Goal: Navigation & Orientation: Find specific page/section

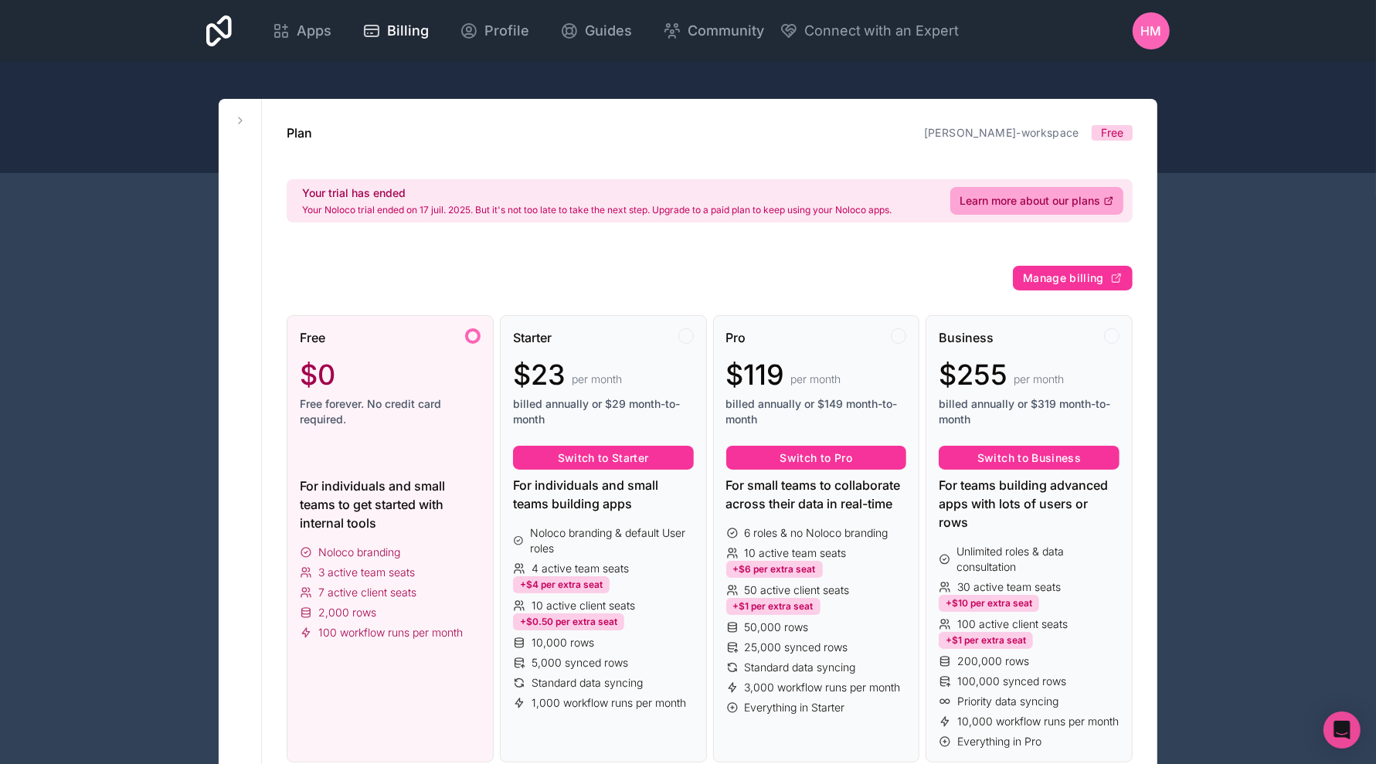
click at [317, 35] on span "Apps" at bounding box center [314, 31] width 35 height 22
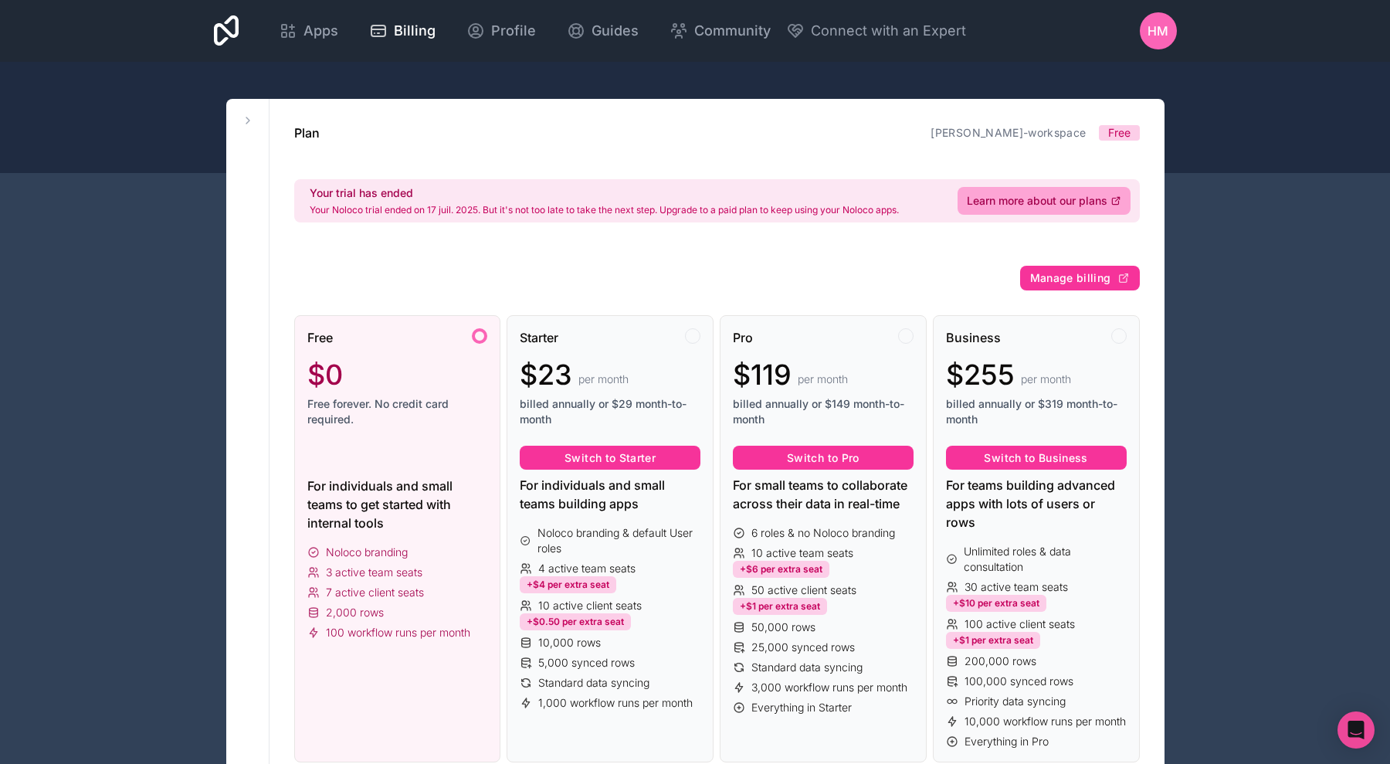
click at [317, 35] on span "Apps" at bounding box center [321, 31] width 35 height 22
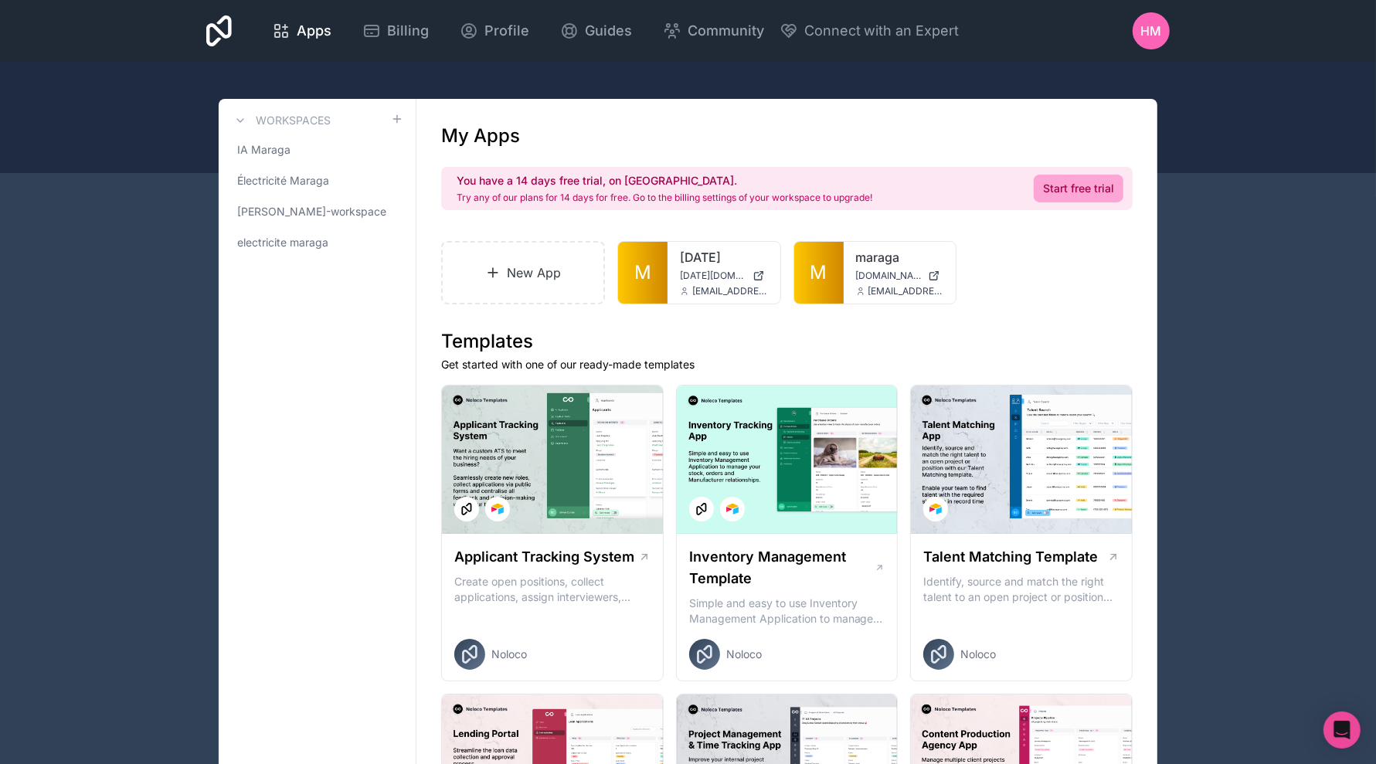
click at [811, 263] on span "M" at bounding box center [818, 272] width 17 height 25
click at [1142, 36] on span "HM" at bounding box center [1151, 31] width 21 height 19
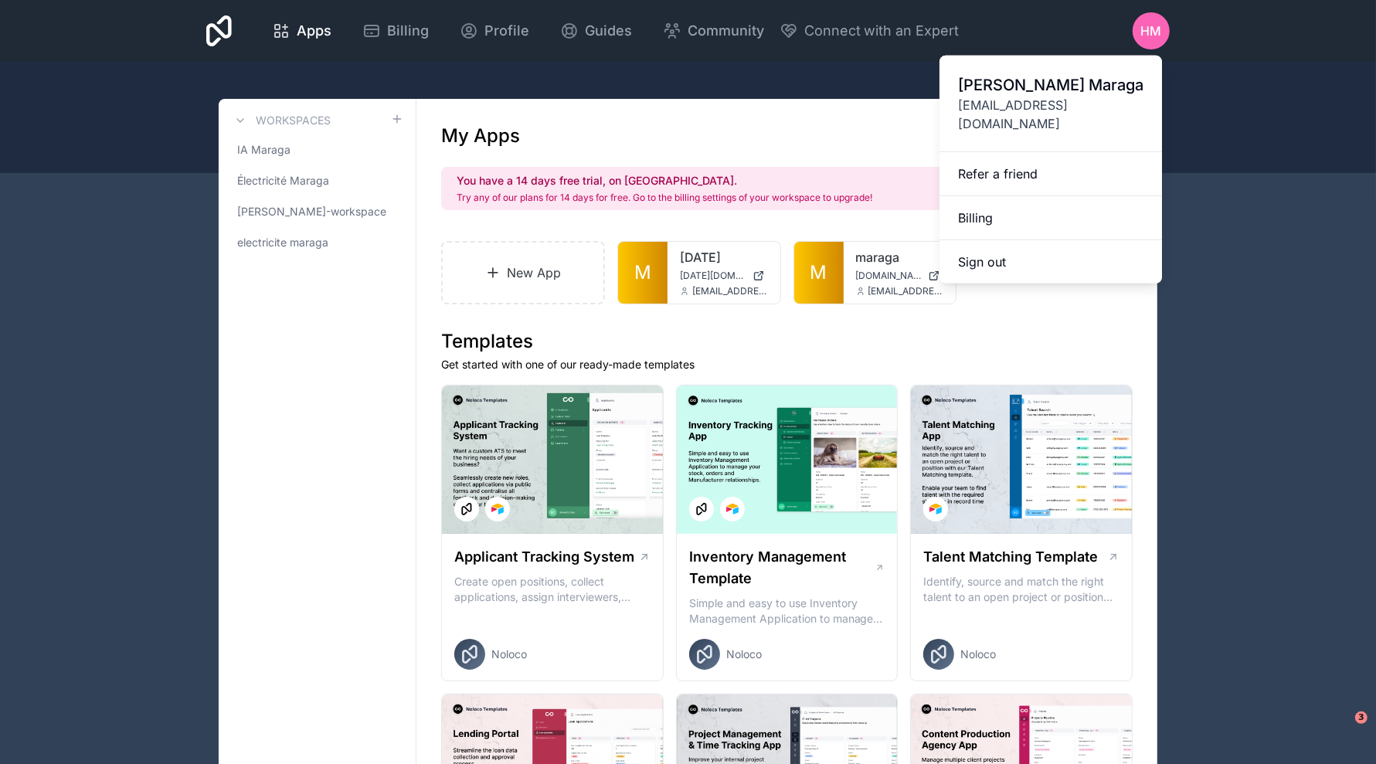
click at [1085, 102] on span "ia@electricite-maraga.lu" at bounding box center [1050, 114] width 185 height 37
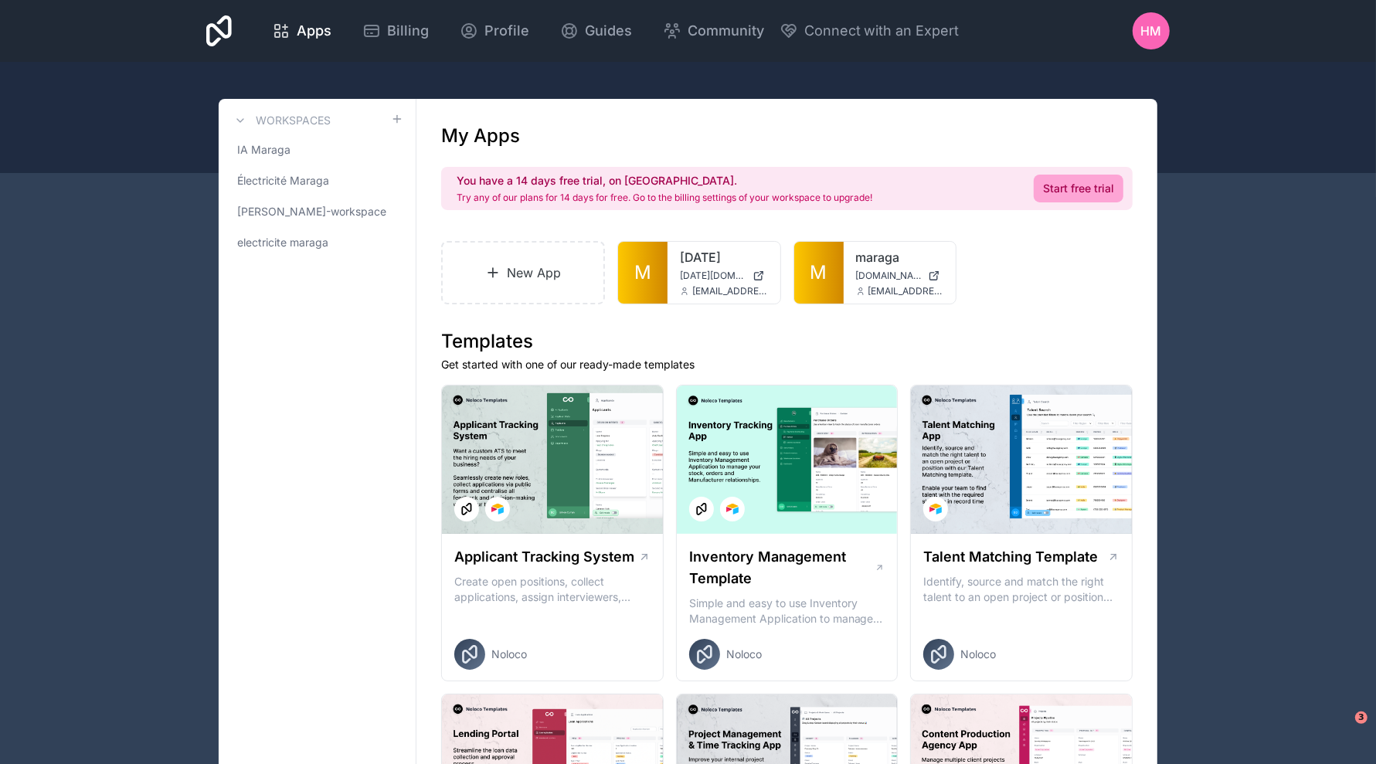
click at [1152, 32] on span "HM" at bounding box center [1151, 31] width 21 height 19
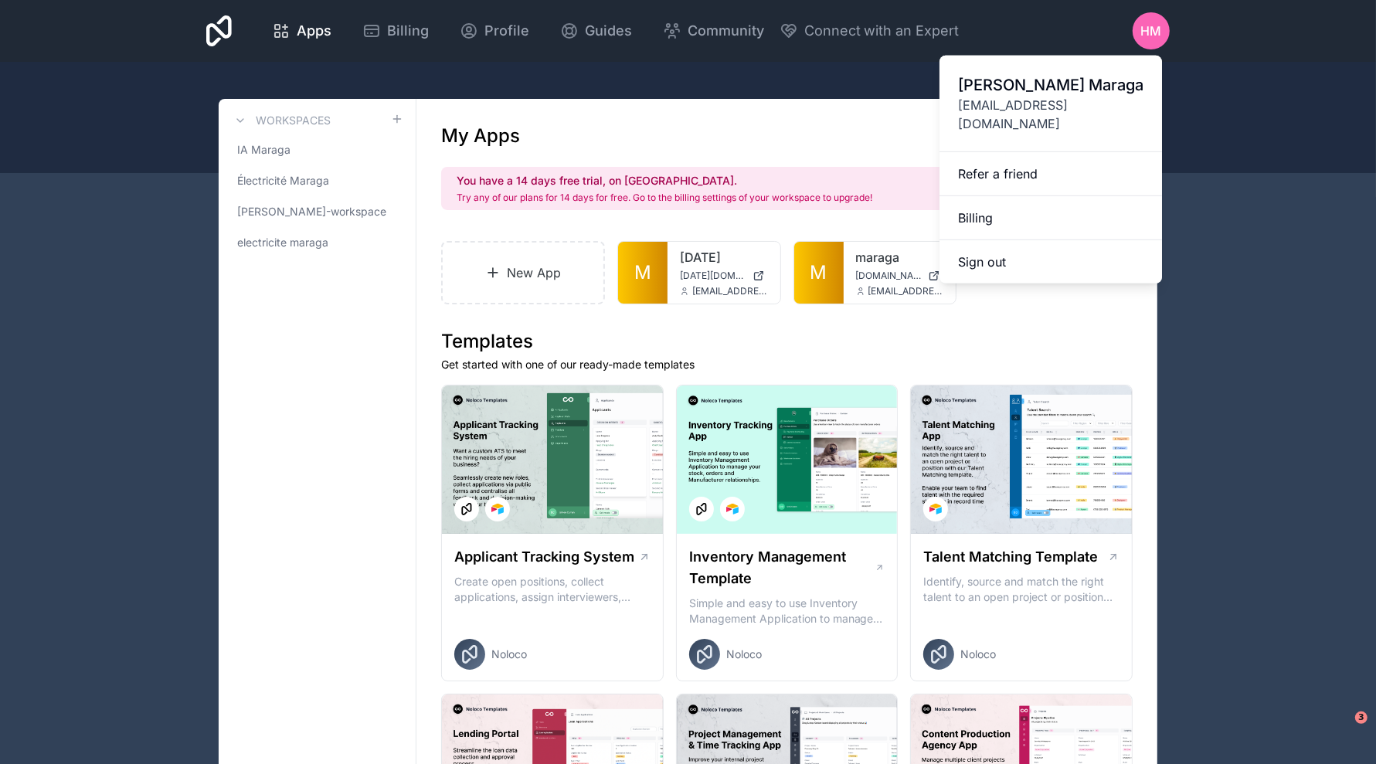
click at [992, 246] on button "Sign out" at bounding box center [1050, 261] width 222 height 43
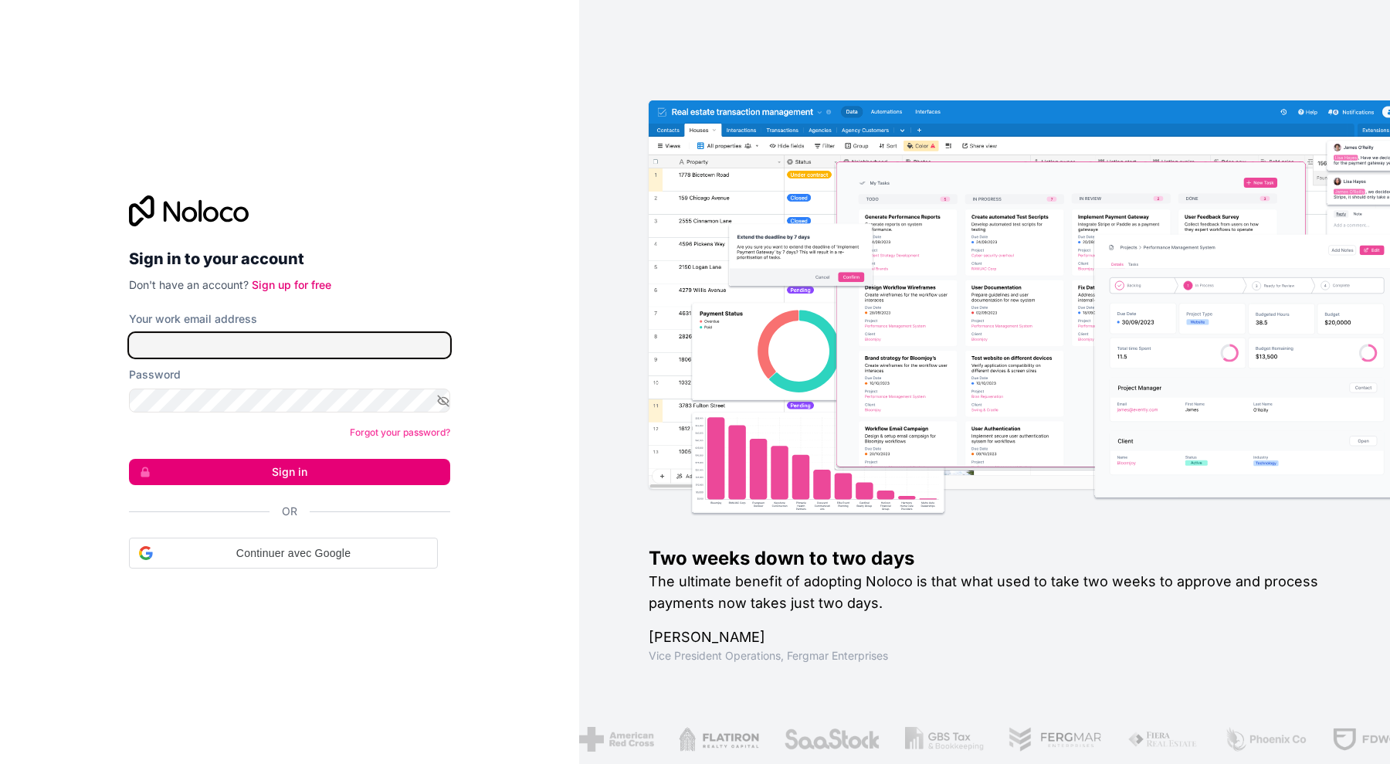
type input "**********"
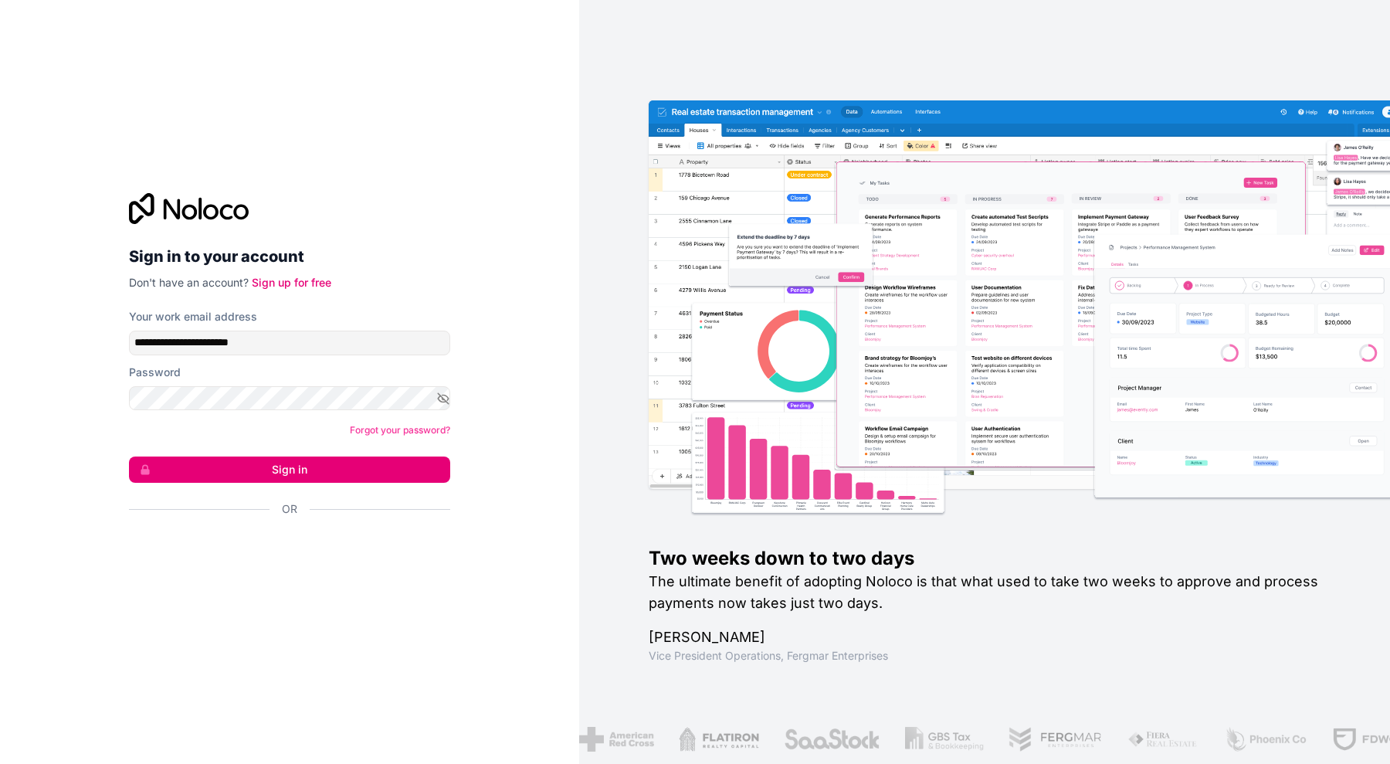
click at [296, 478] on button "Sign in" at bounding box center [289, 469] width 321 height 26
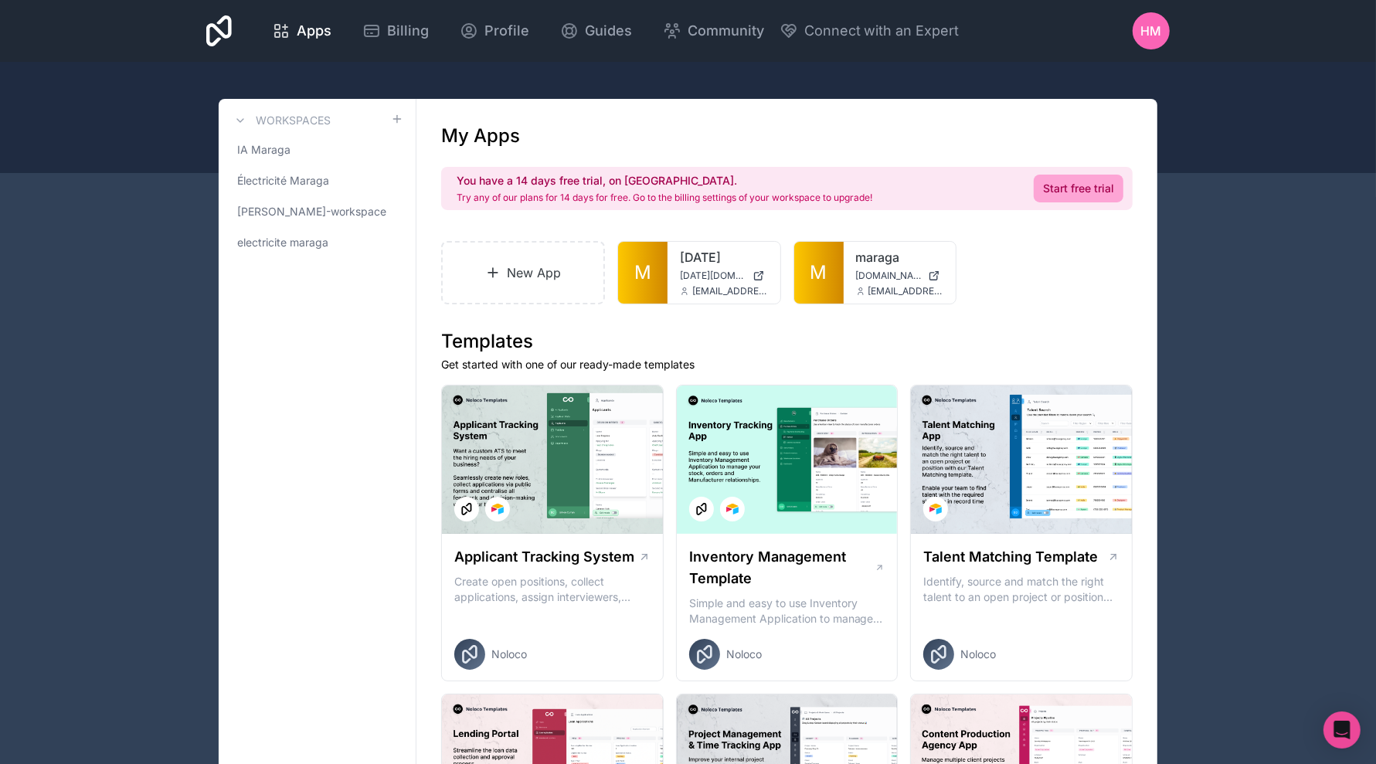
click at [829, 280] on link "M" at bounding box center [818, 273] width 49 height 62
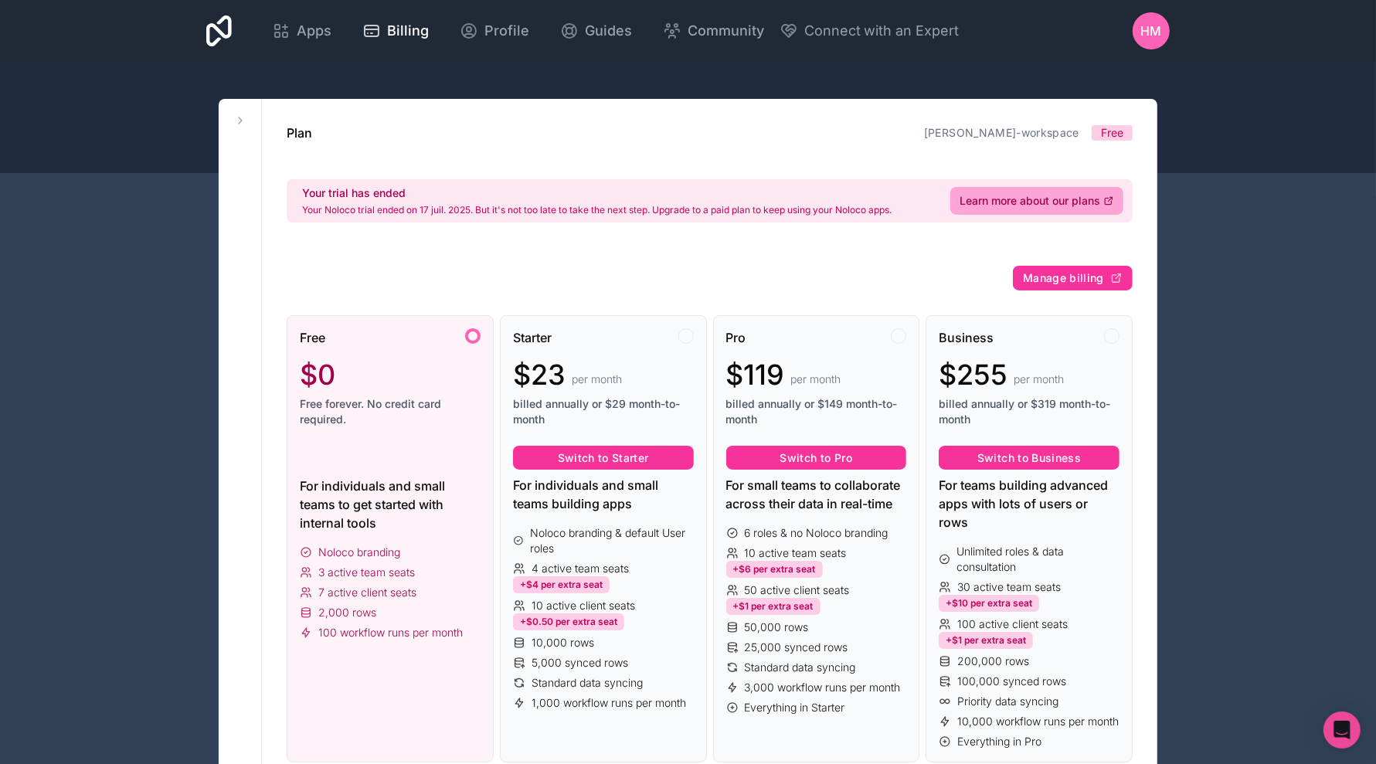
click at [317, 35] on span "Apps" at bounding box center [314, 31] width 35 height 22
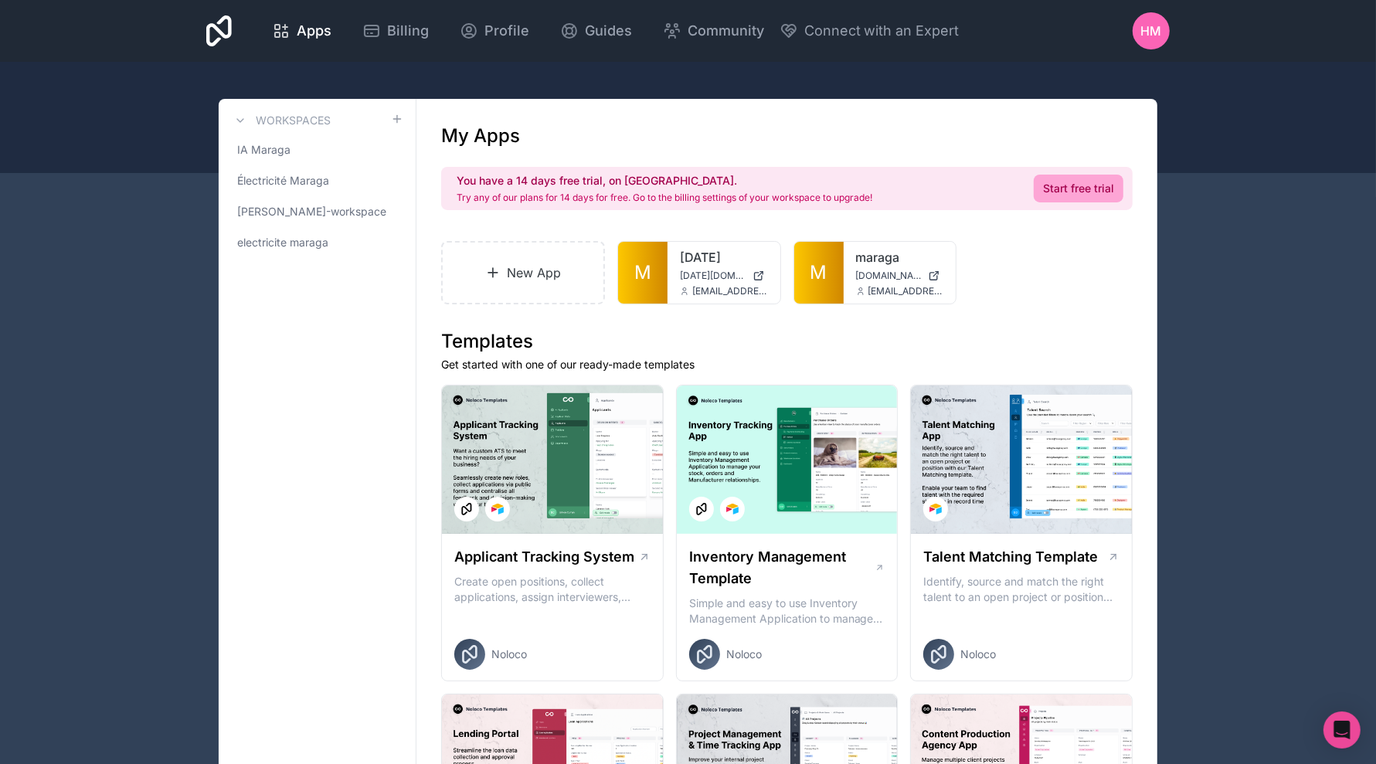
click at [309, 175] on span "Électricité Maraga" at bounding box center [283, 180] width 92 height 15
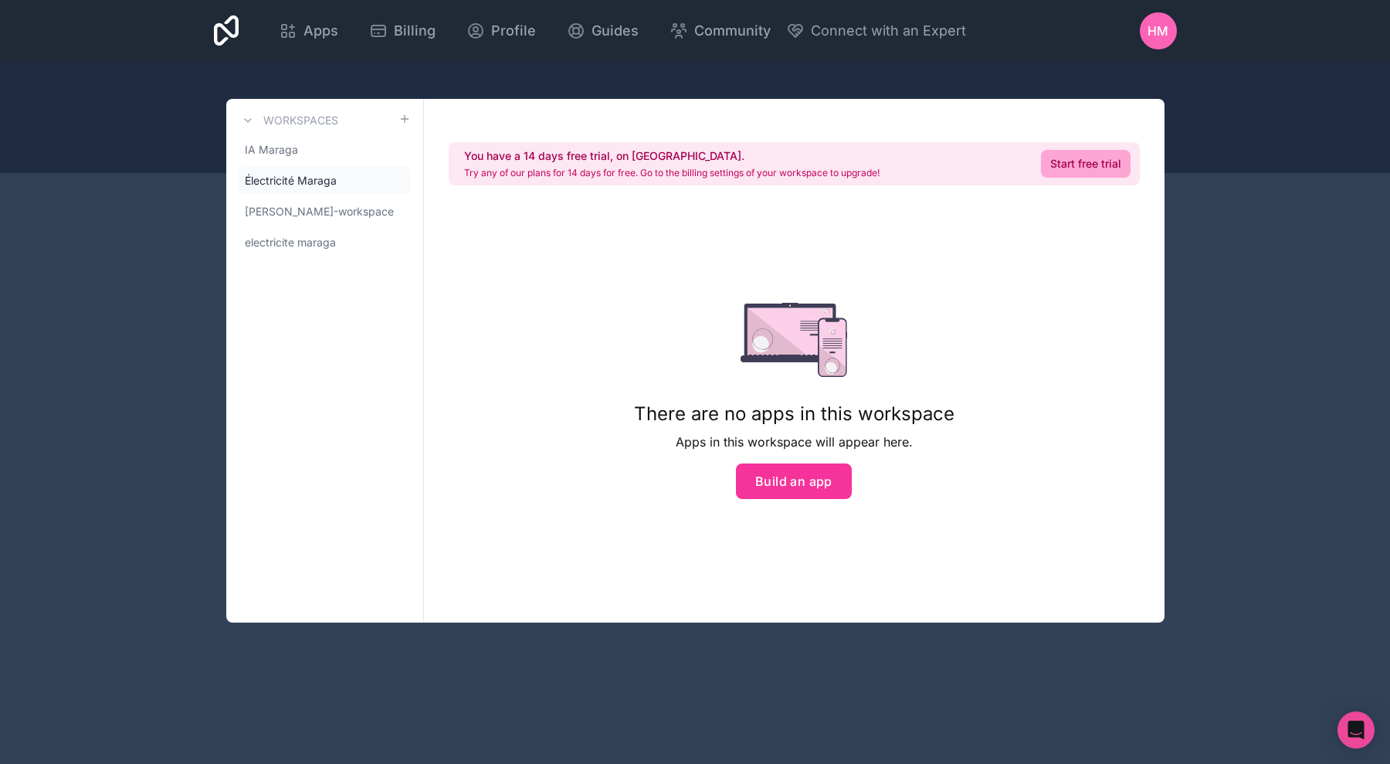
click at [315, 236] on span "electricite maraga" at bounding box center [290, 242] width 91 height 15
click at [312, 210] on span "[PERSON_NAME]-workspace" at bounding box center [319, 211] width 149 height 15
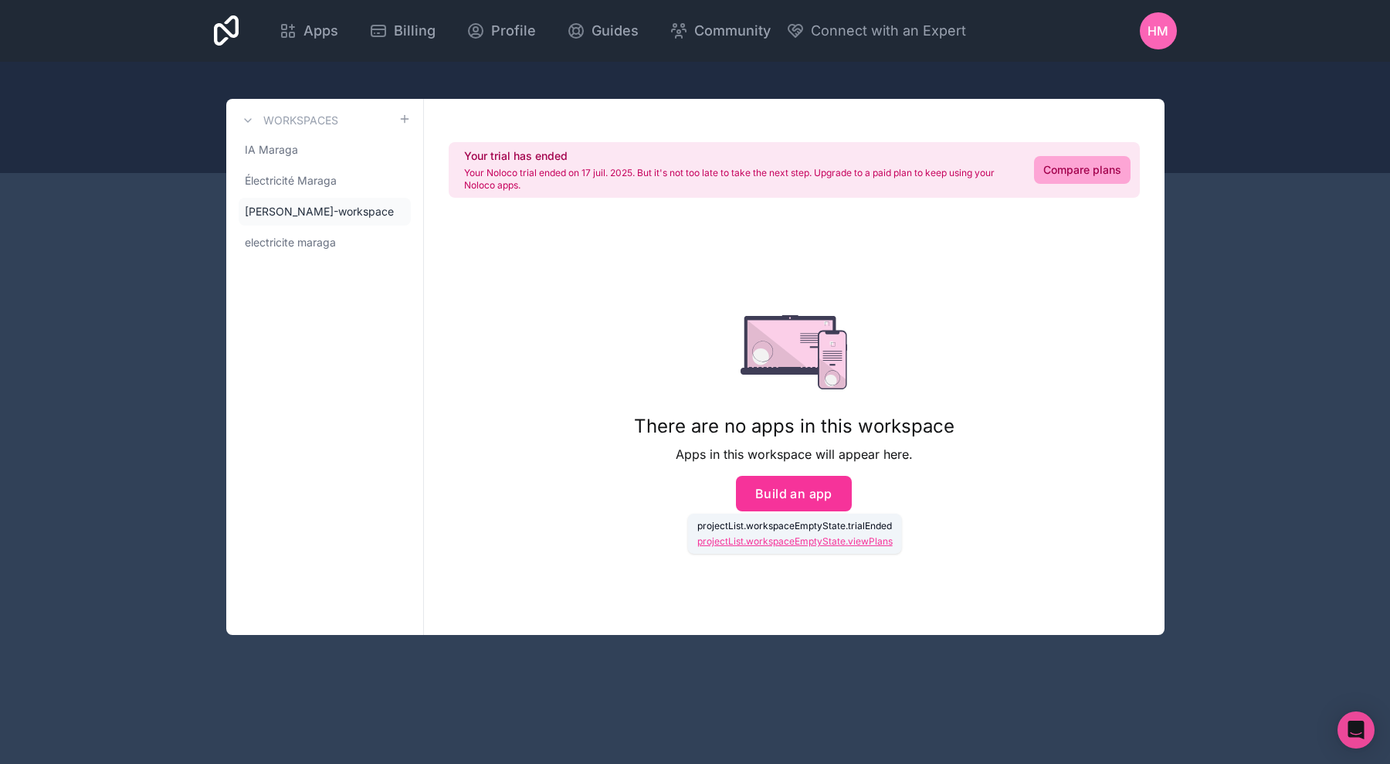
click at [312, 196] on div "IA Maraga Électricité Maraga gauthier-arnould-workspace electricite maraga" at bounding box center [325, 196] width 172 height 120
click at [274, 148] on span "IA Maraga" at bounding box center [271, 149] width 53 height 15
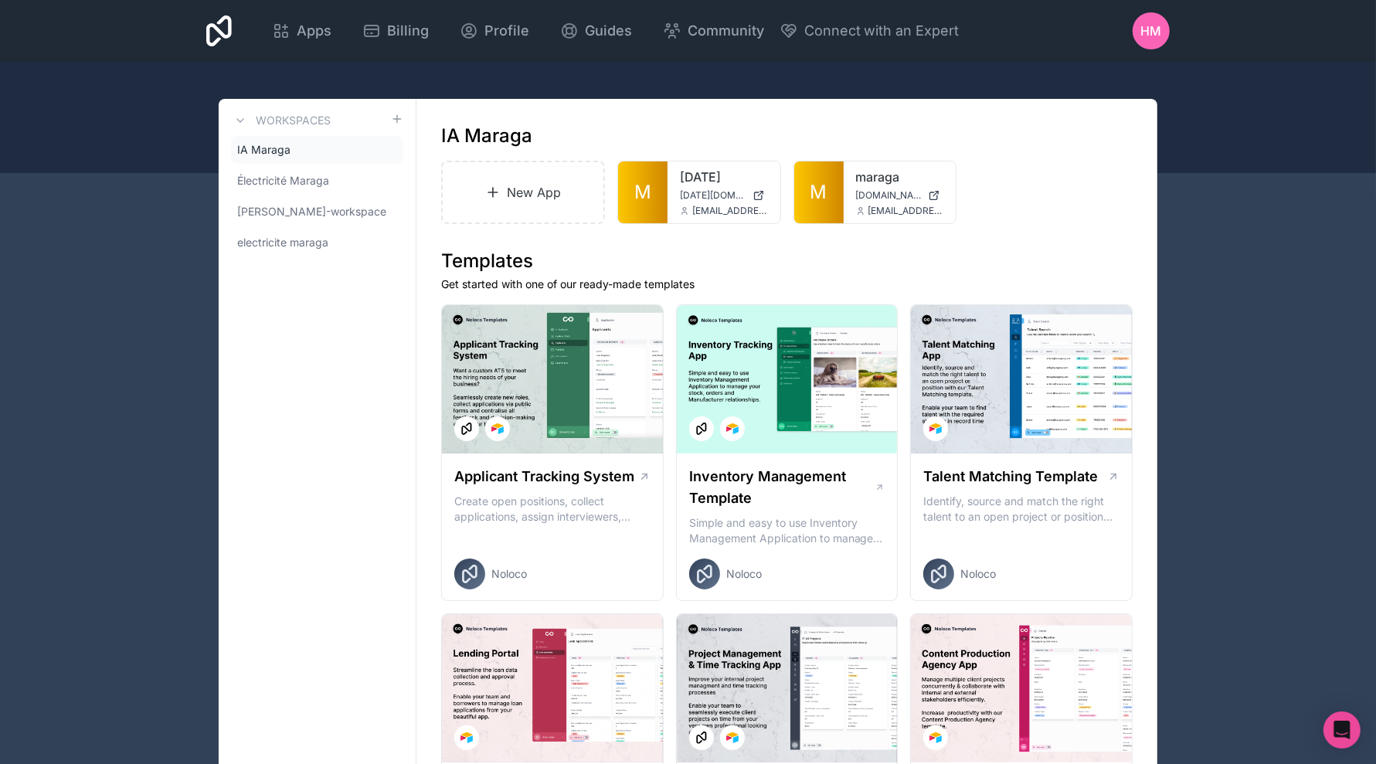
click at [820, 195] on span "M" at bounding box center [818, 192] width 17 height 25
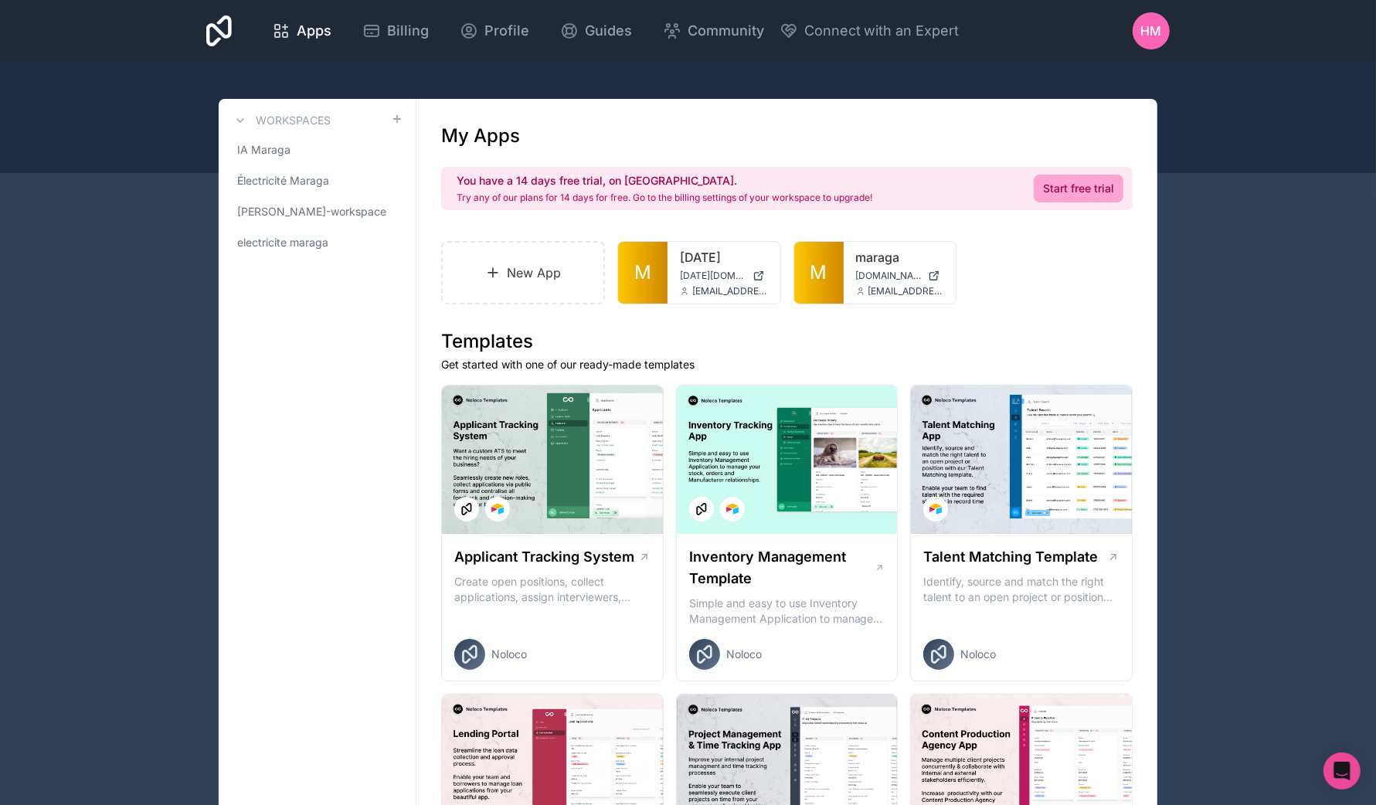
click at [267, 145] on span "IA Maraga" at bounding box center [263, 149] width 53 height 15
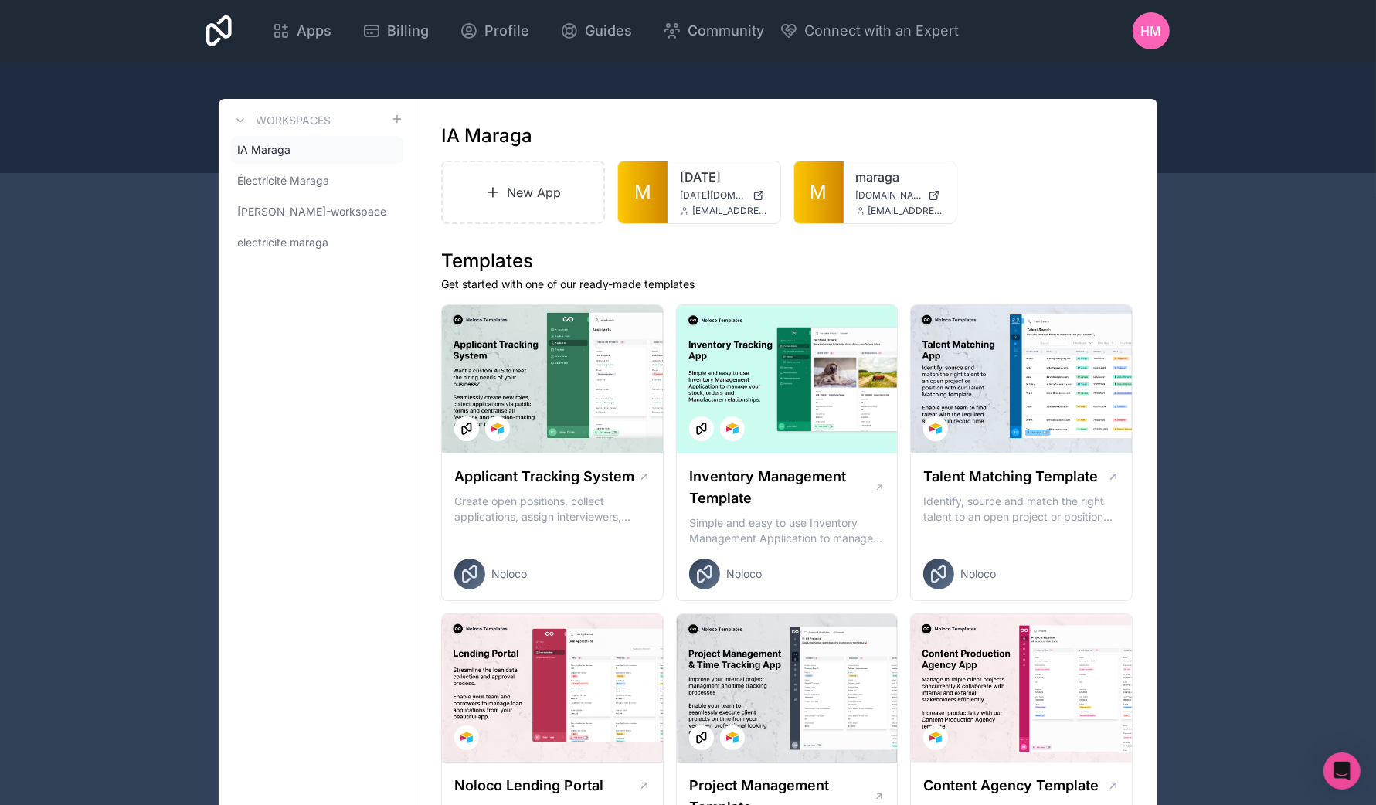
click at [645, 192] on span "M" at bounding box center [642, 192] width 17 height 25
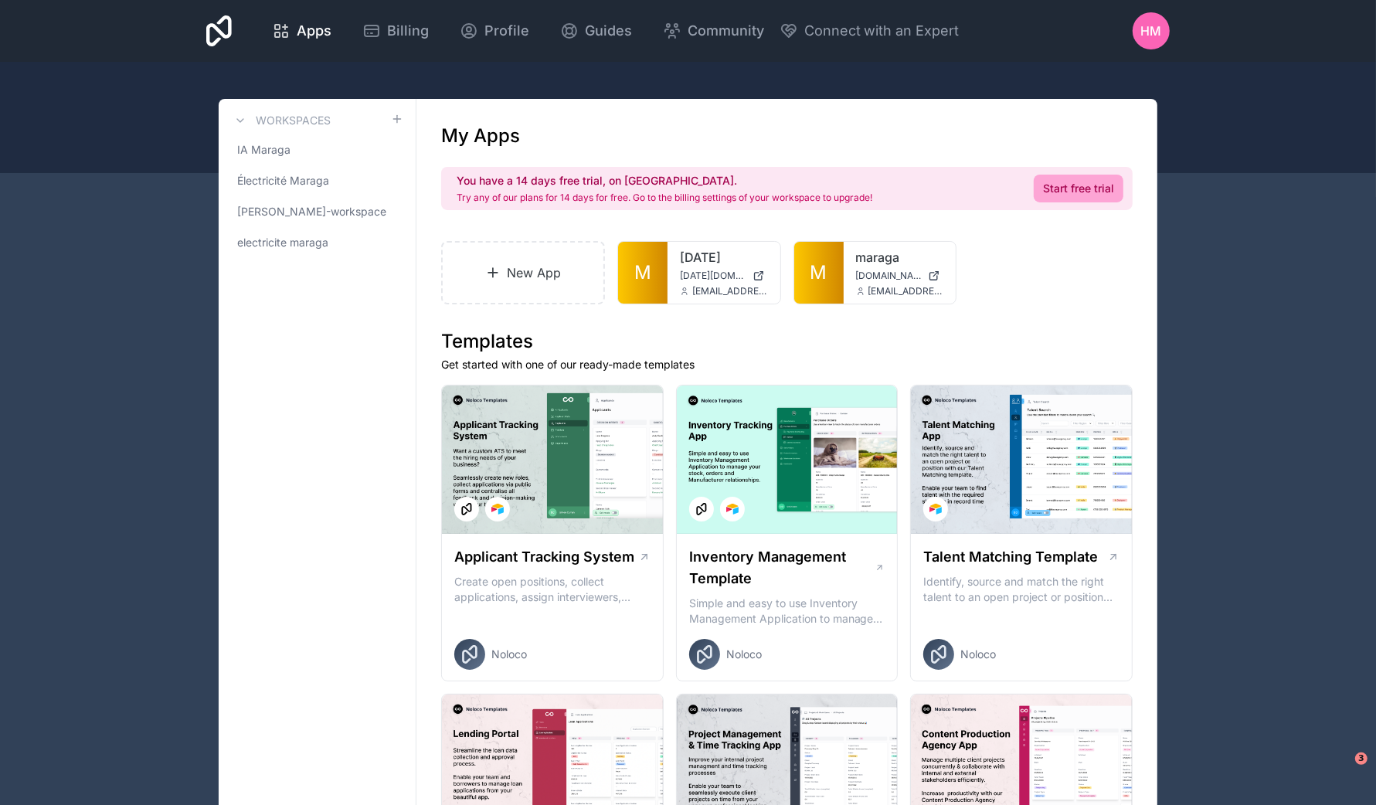
click at [286, 145] on span "IA Maraga" at bounding box center [263, 149] width 53 height 15
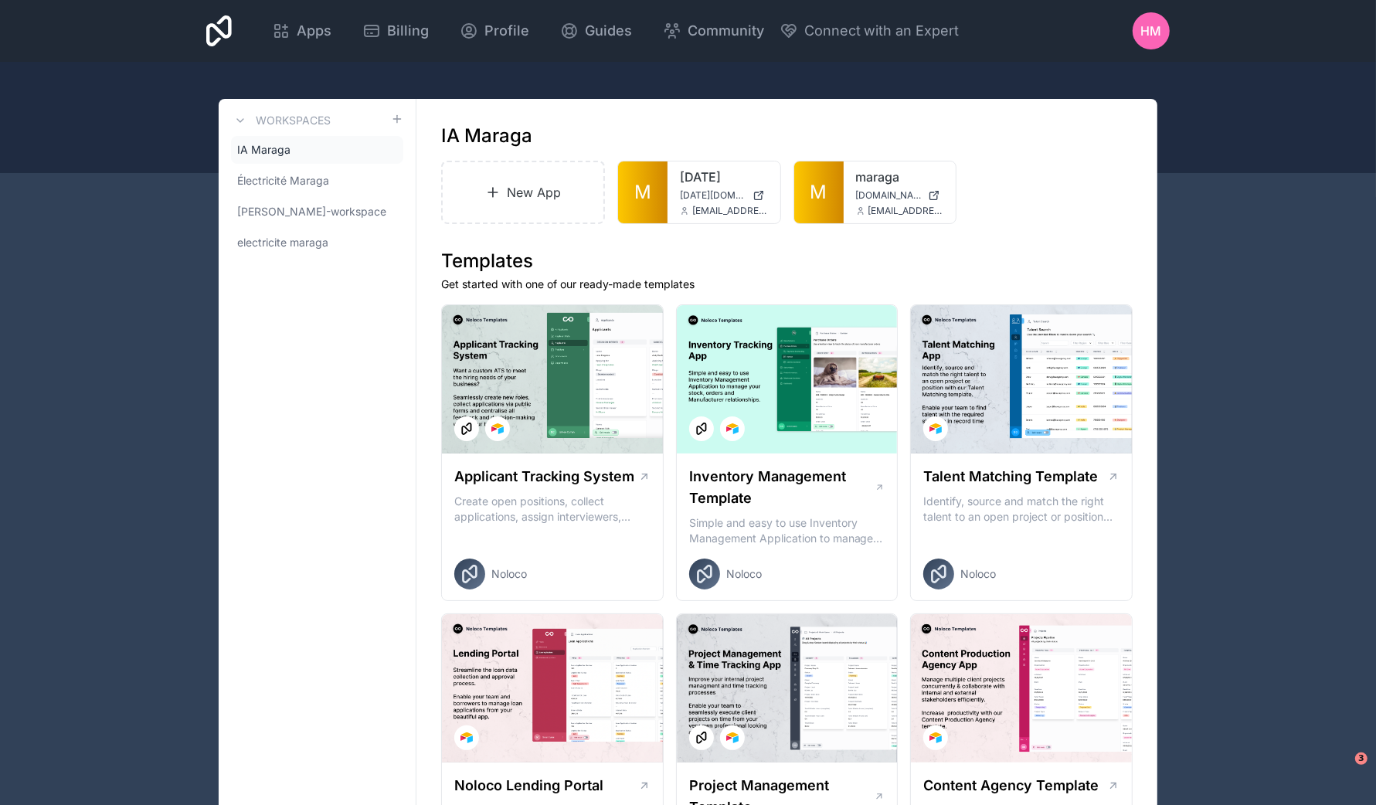
click at [822, 178] on link "M" at bounding box center [818, 192] width 49 height 62
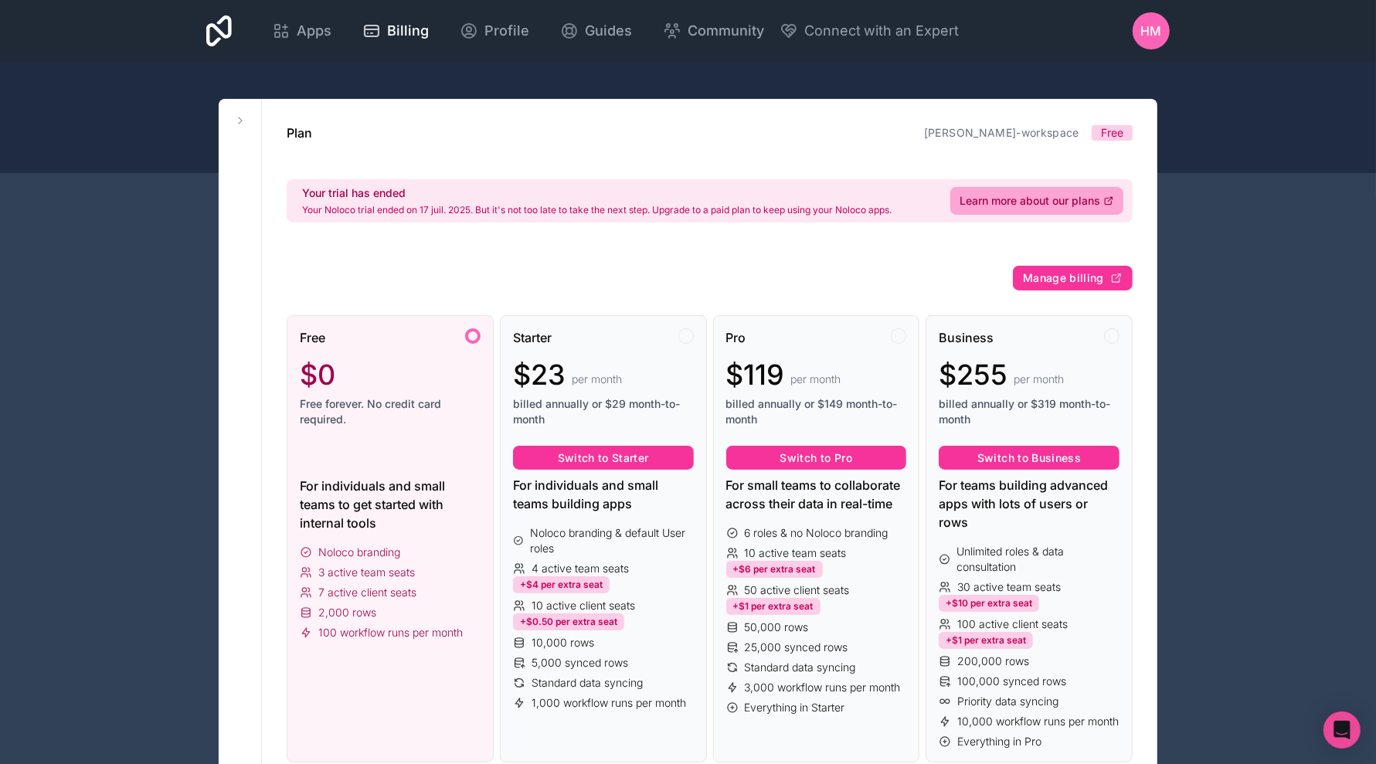
click at [300, 27] on span "Apps" at bounding box center [314, 31] width 35 height 22
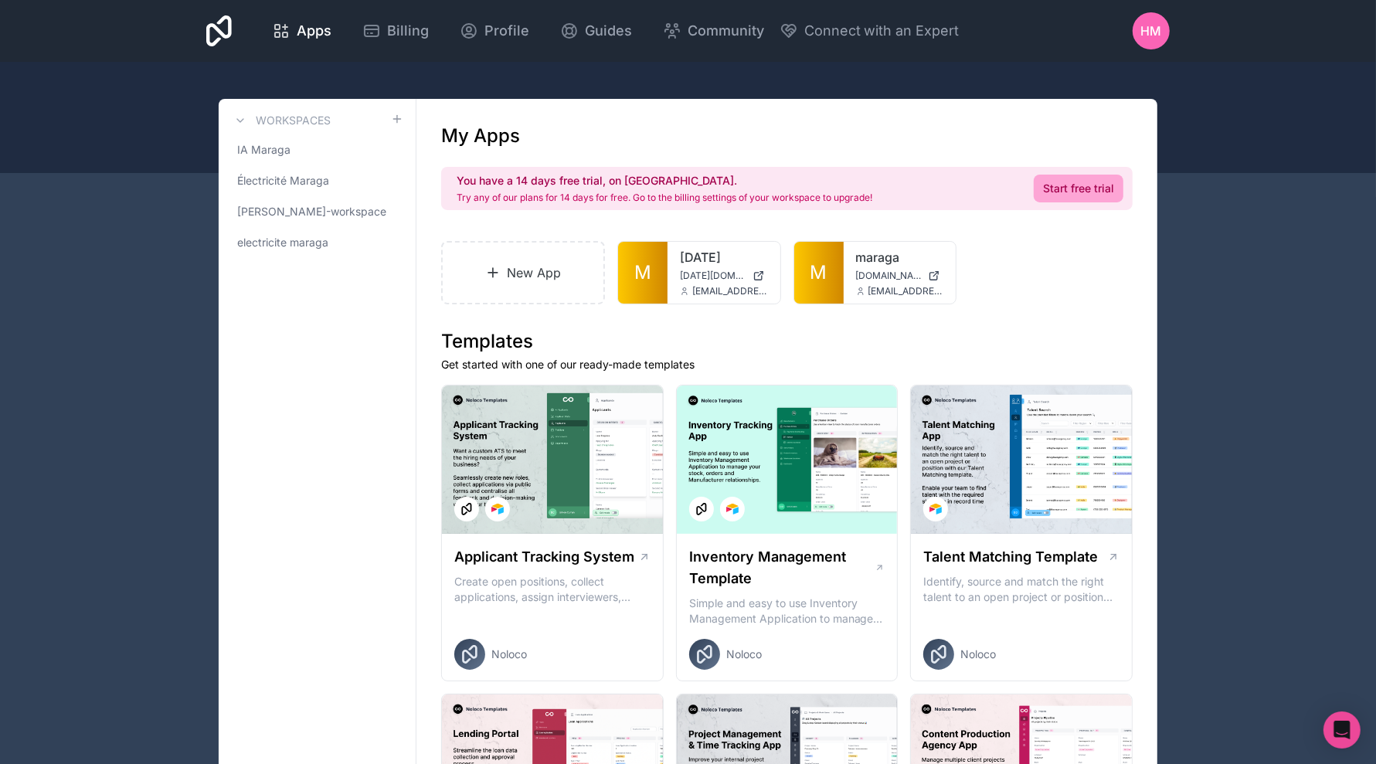
click at [1142, 35] on span "HM" at bounding box center [1151, 31] width 21 height 19
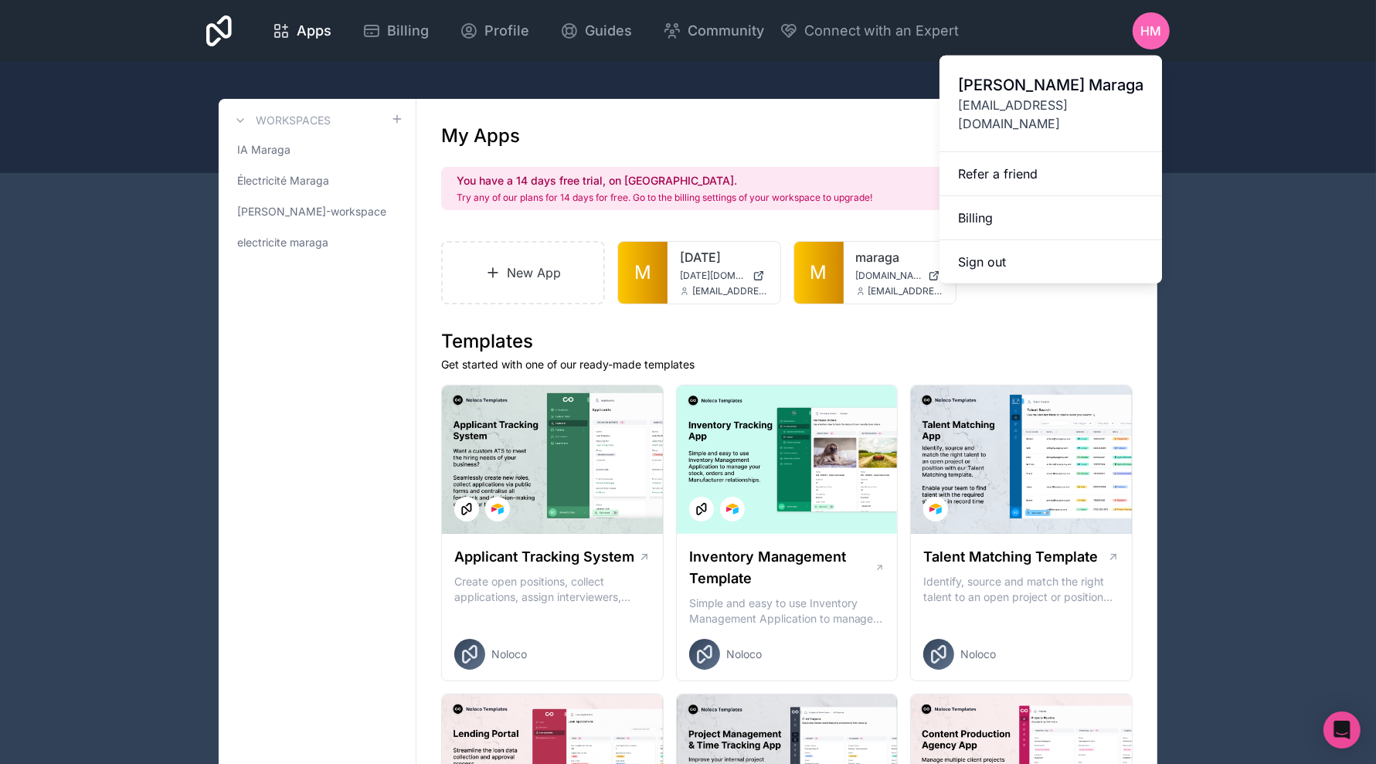
click at [993, 196] on link "Billing" at bounding box center [1050, 218] width 222 height 44
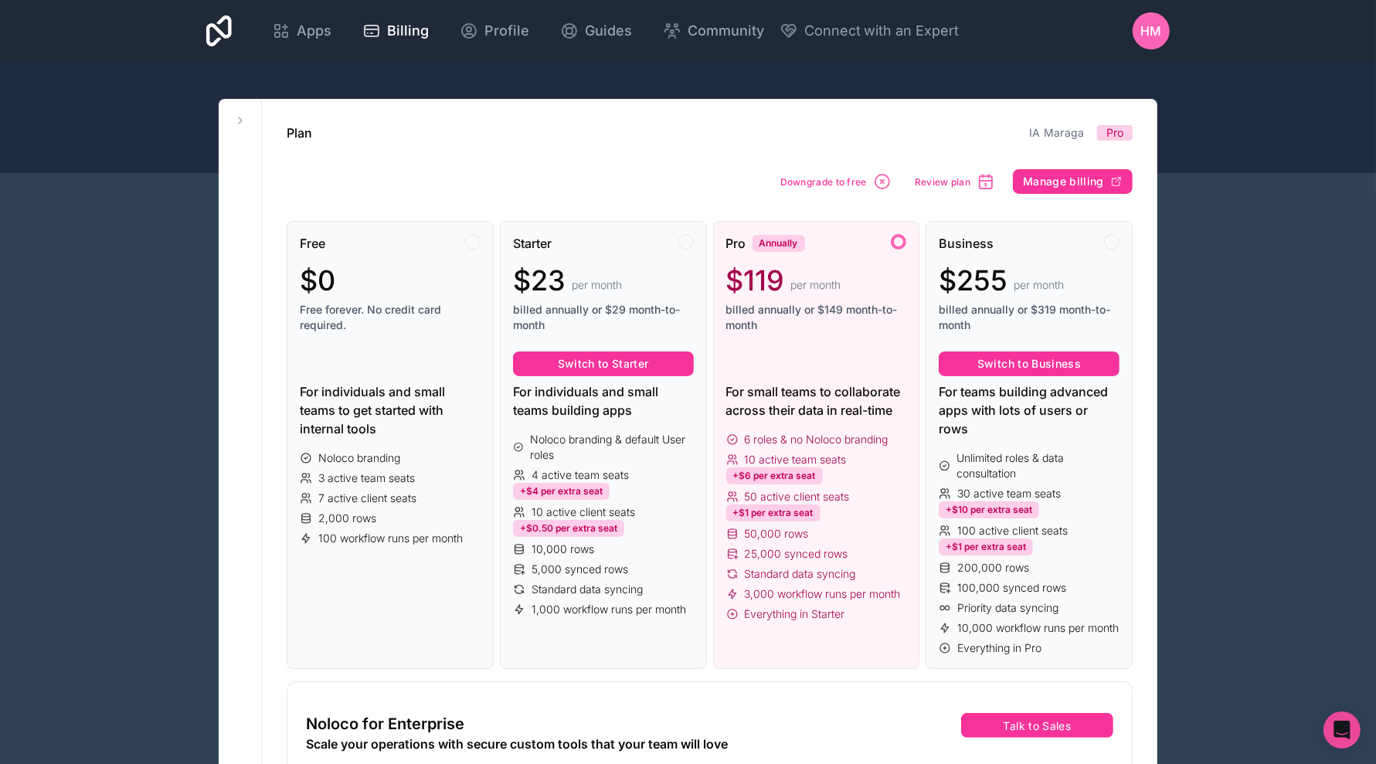
click at [290, 39] on icon at bounding box center [281, 31] width 19 height 19
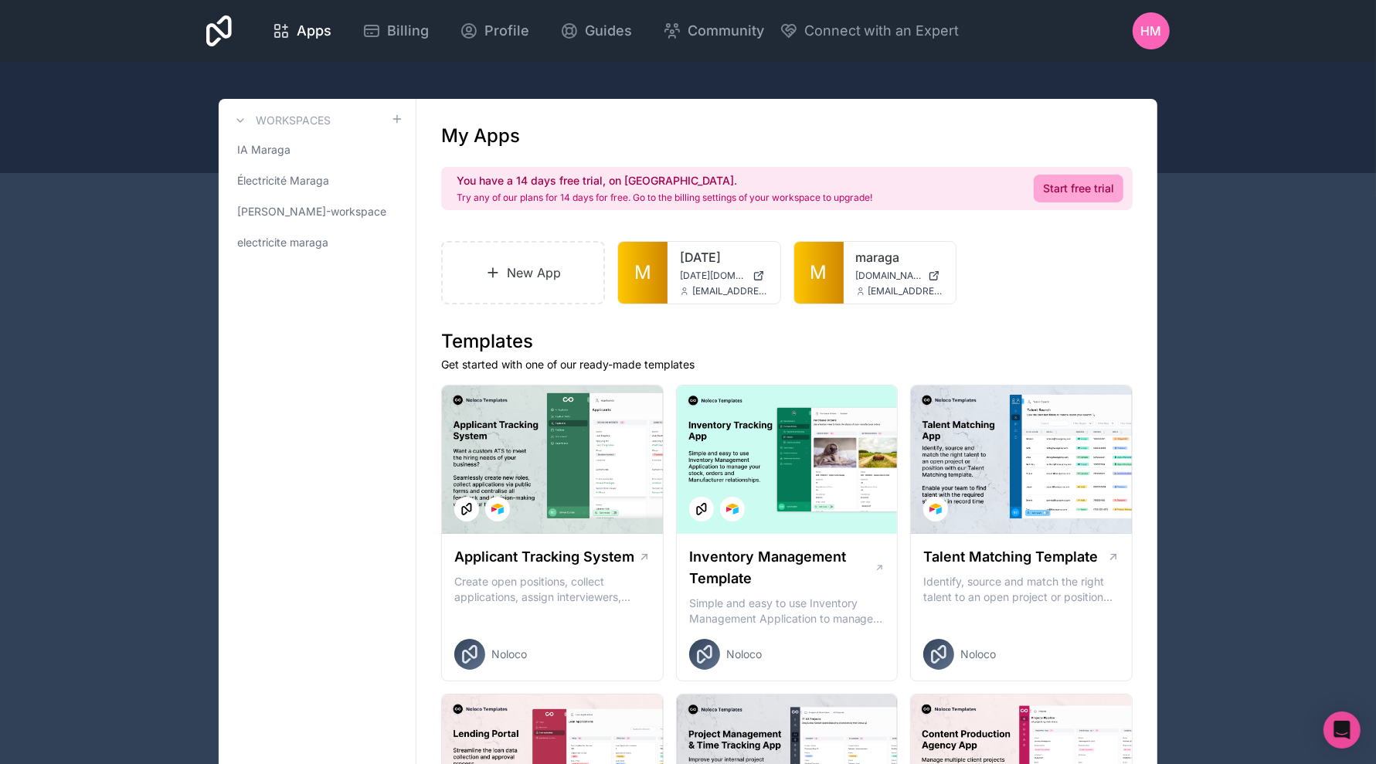
click at [815, 267] on span "M" at bounding box center [818, 272] width 17 height 25
